Goal: Task Accomplishment & Management: Manage account settings

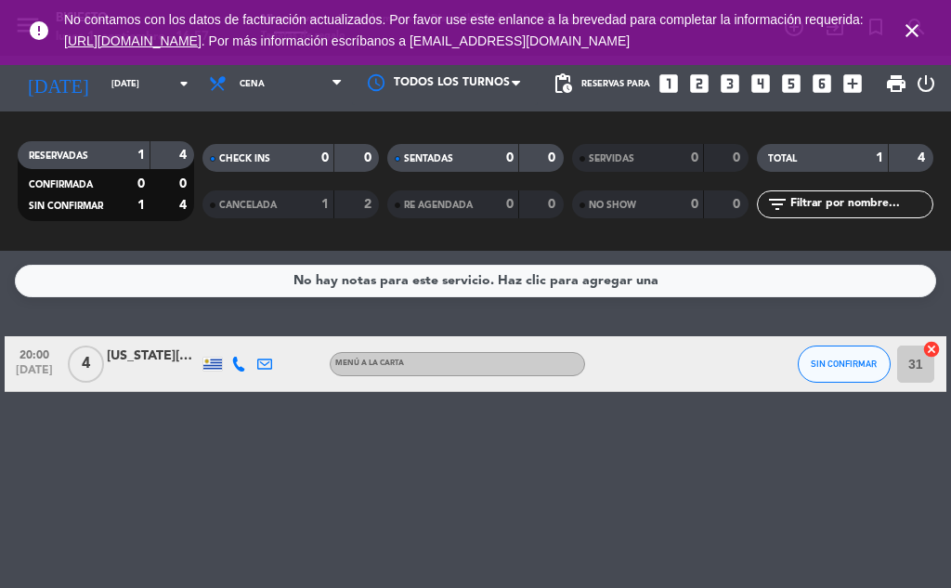
click at [354, 473] on div "No hay notas para este servicio. Haz clic para agregar una 20:00 [DATE] 4 [US_S…" at bounding box center [475, 419] width 951 height 337
click at [467, 495] on div "No hay notas para este servicio. Haz clic para agregar una 20:00 [DATE] 4 [US_S…" at bounding box center [475, 419] width 951 height 337
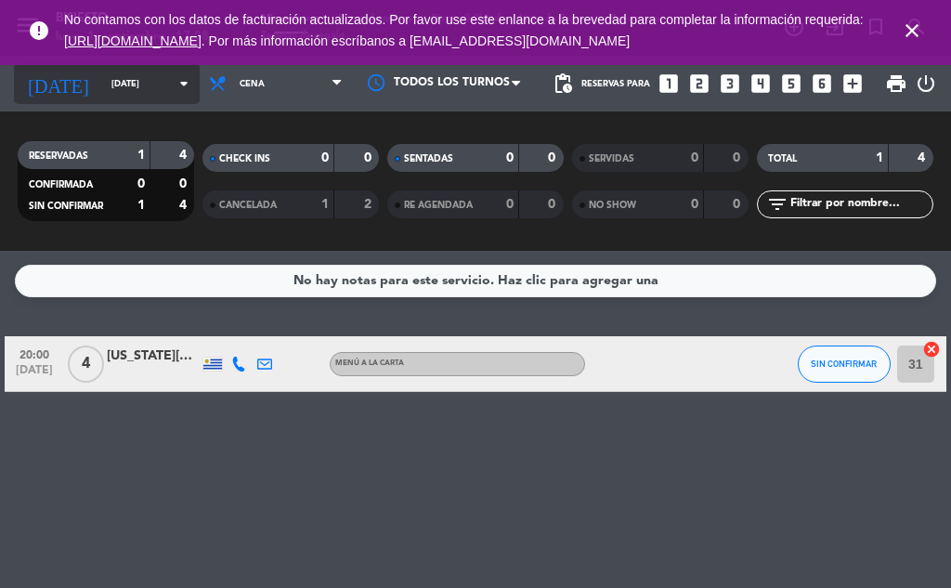
click at [173, 83] on icon "arrow_drop_down" at bounding box center [184, 83] width 22 height 22
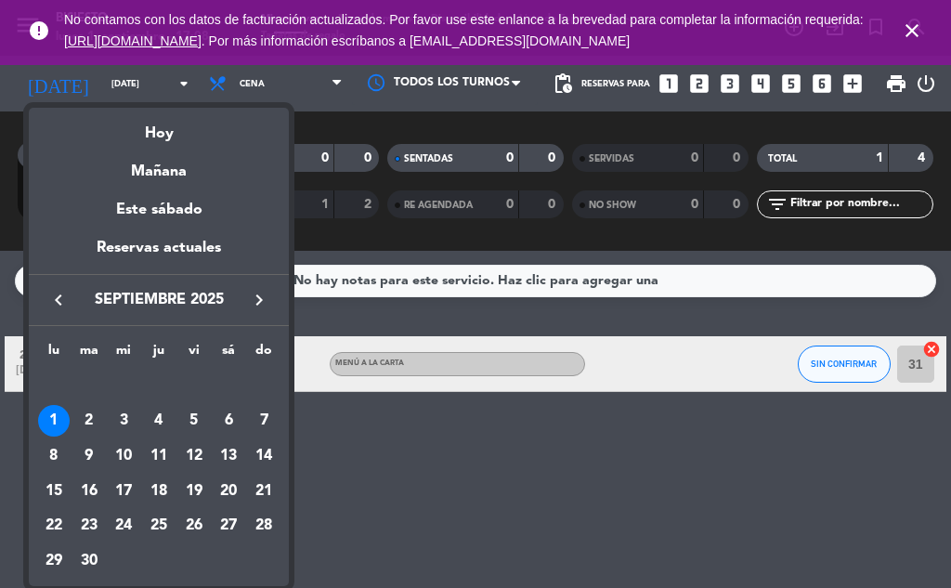
click at [212, 79] on div at bounding box center [475, 294] width 951 height 588
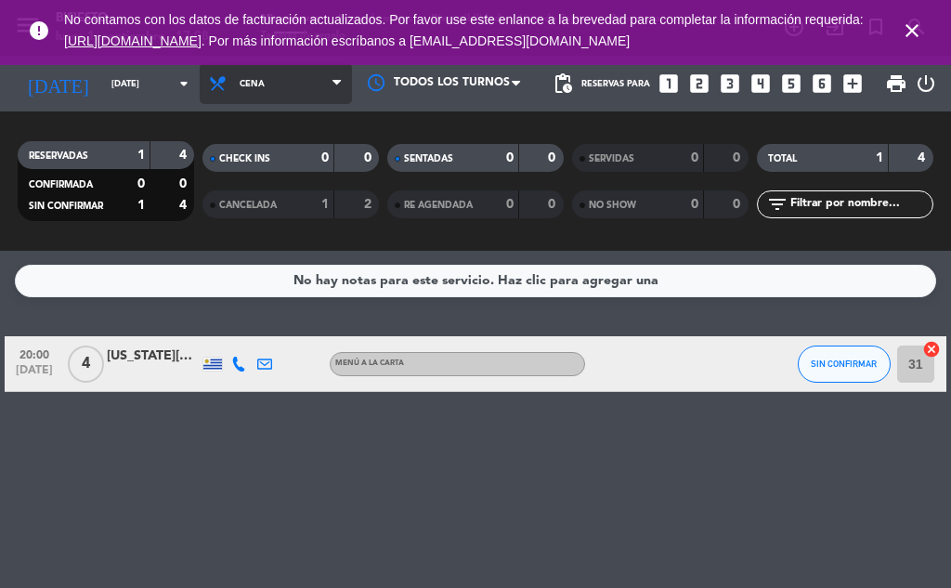
click at [268, 85] on span "Cena" at bounding box center [276, 83] width 152 height 41
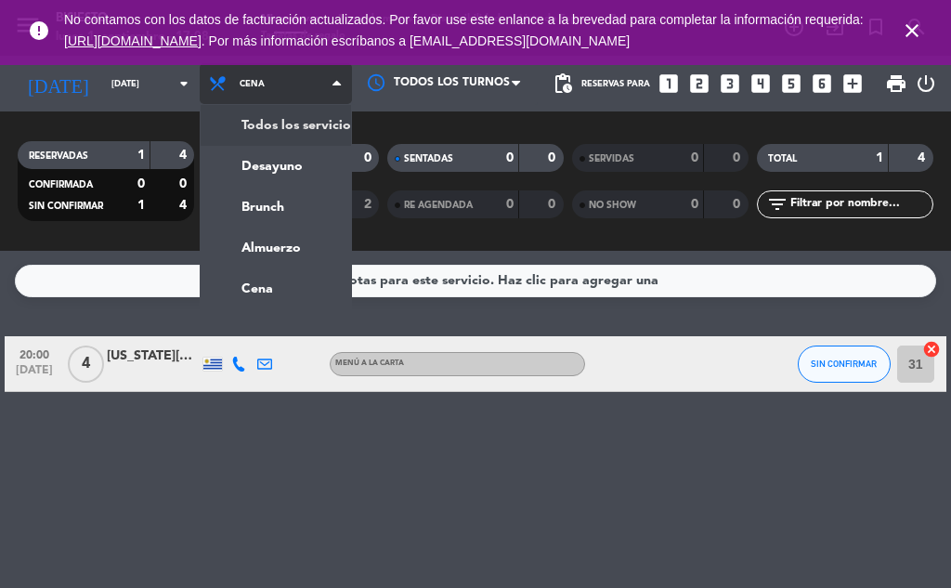
click at [242, 116] on div "menu Bisiesto [DATE] 1. septiembre - 17:08 Mis reservas Mapa de mesas Disponibi…" at bounding box center [475, 125] width 951 height 251
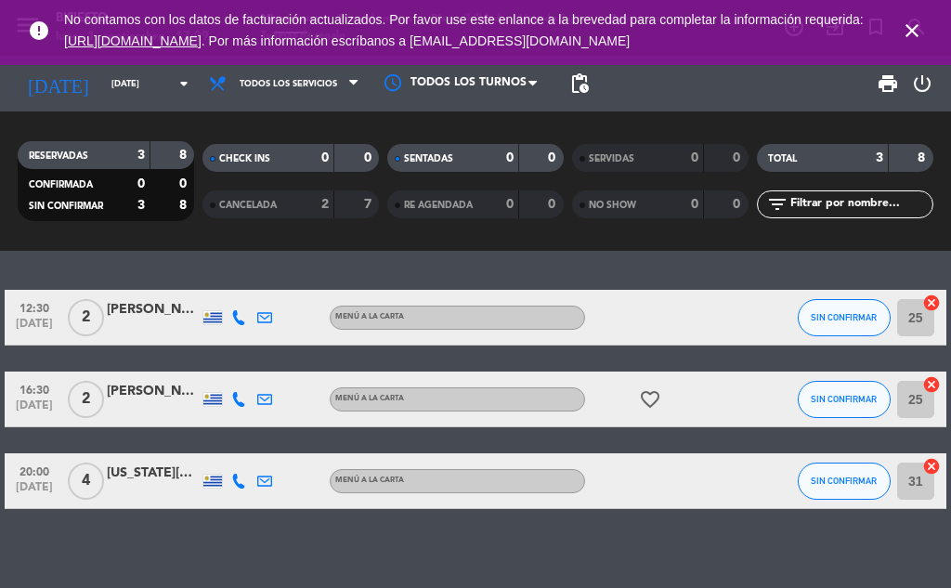
click at [638, 398] on span "favorite_border" at bounding box center [650, 399] width 26 height 22
click at [649, 398] on icon "favorite_border" at bounding box center [650, 399] width 22 height 22
click at [651, 399] on icon "favorite_border" at bounding box center [650, 399] width 22 height 22
